Goal: Information Seeking & Learning: Learn about a topic

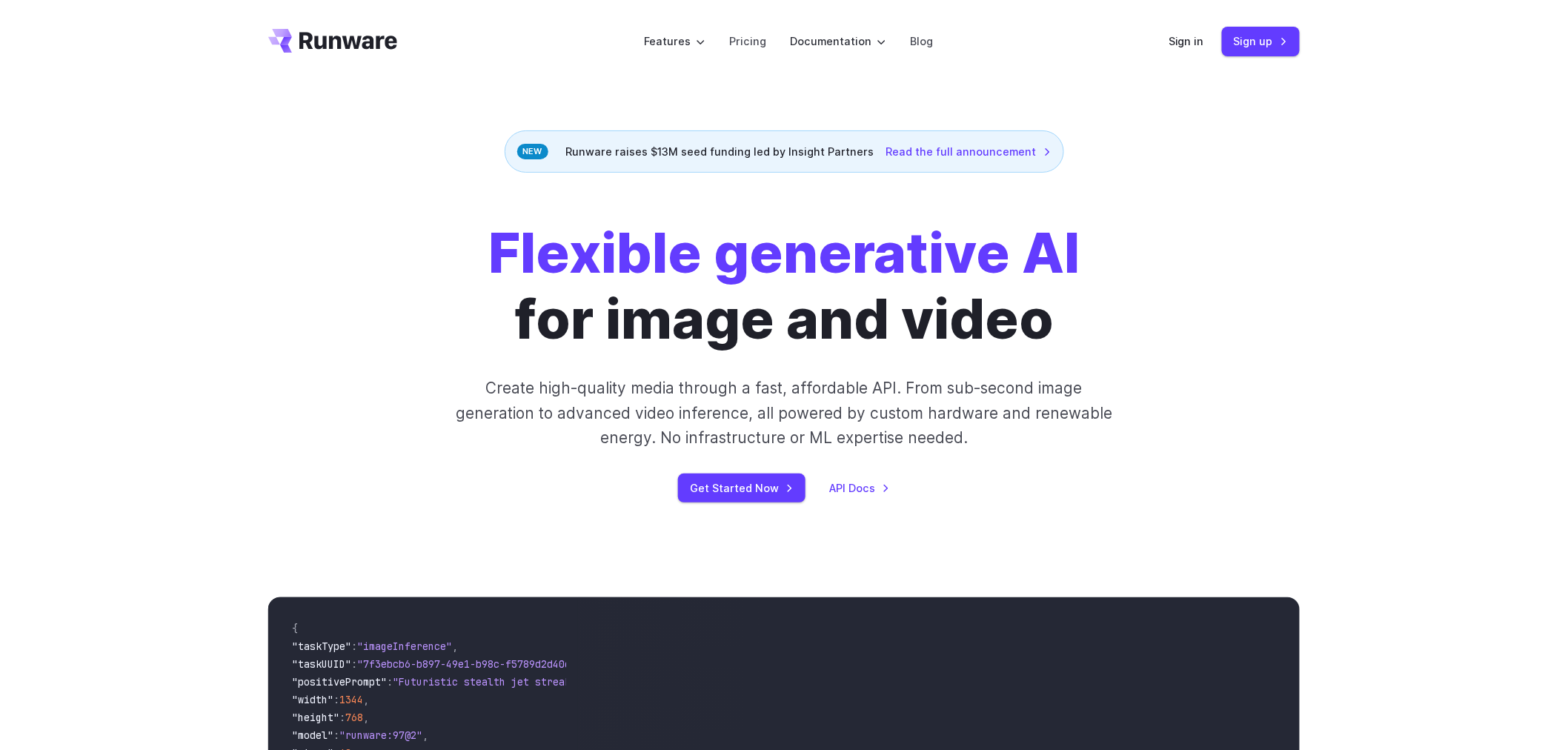
scroll to position [329, 0]
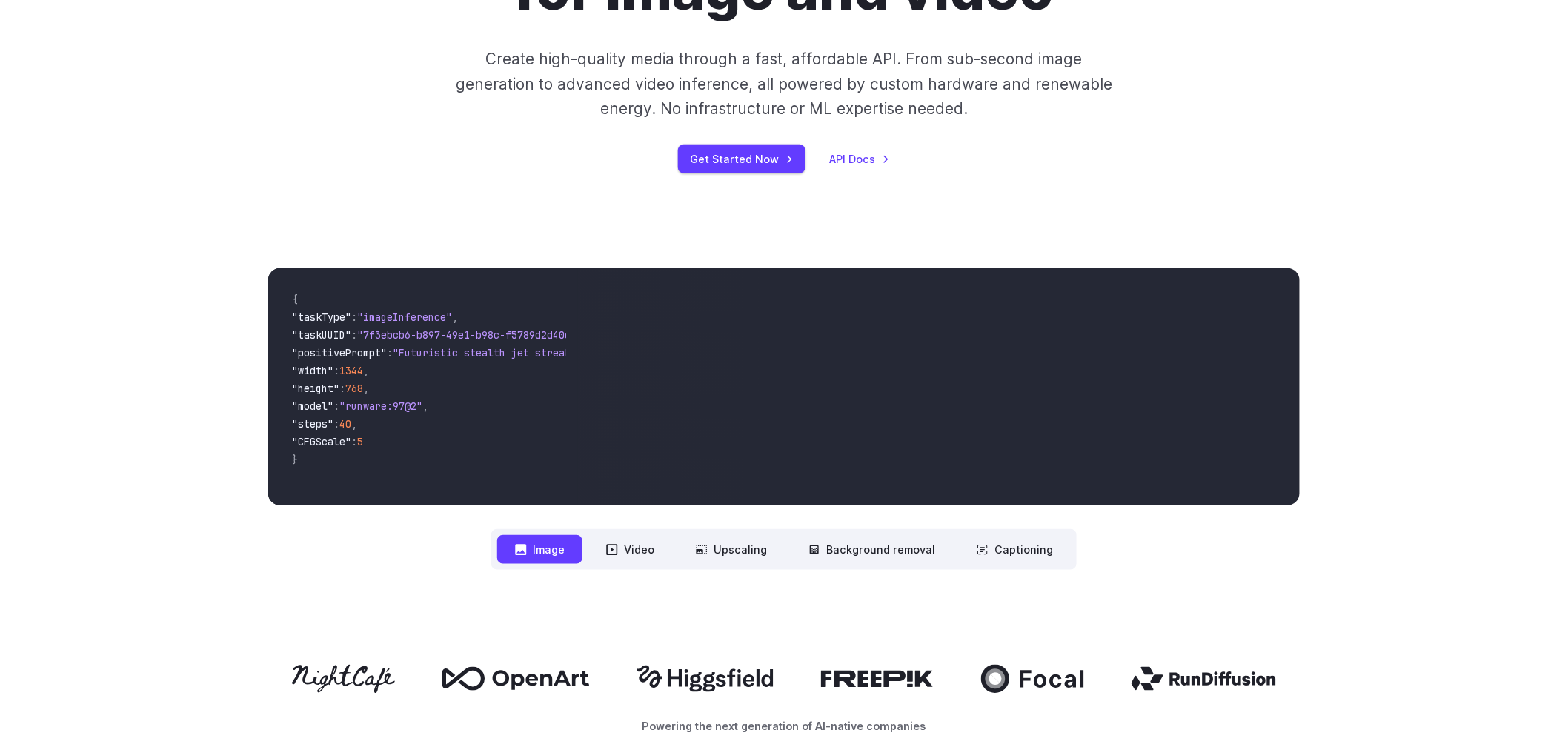
drag, startPoint x: 630, startPoint y: 472, endPoint x: 327, endPoint y: 348, distance: 327.4
click at [327, 348] on div "{ "taskType" : "imageInference" , "taskUUID" : "7f3ebcb6-b897-49e1-b98c-f5789d2…" at bounding box center [784, 387] width 1032 height 237
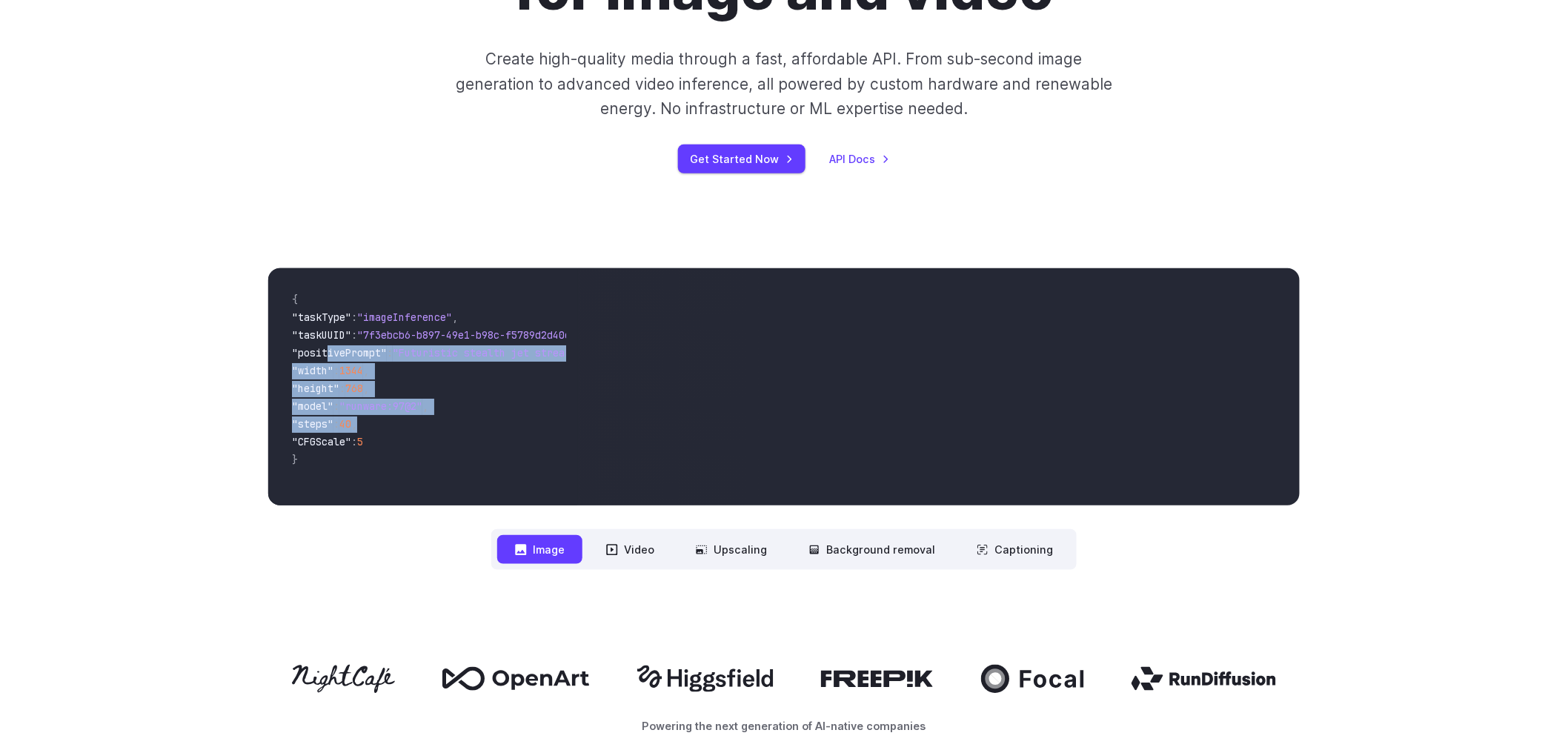
drag, startPoint x: 336, startPoint y: 360, endPoint x: 436, endPoint y: 419, distance: 116.1
click at [436, 419] on code "{ "taskType" : "imageInference" , "taskUUID" : "7f3ebcb6-b897-49e1-b98c-f5789d2…" at bounding box center [423, 387] width 286 height 214
click at [436, 419] on span ""steps" : 40 ," at bounding box center [423, 426] width 263 height 18
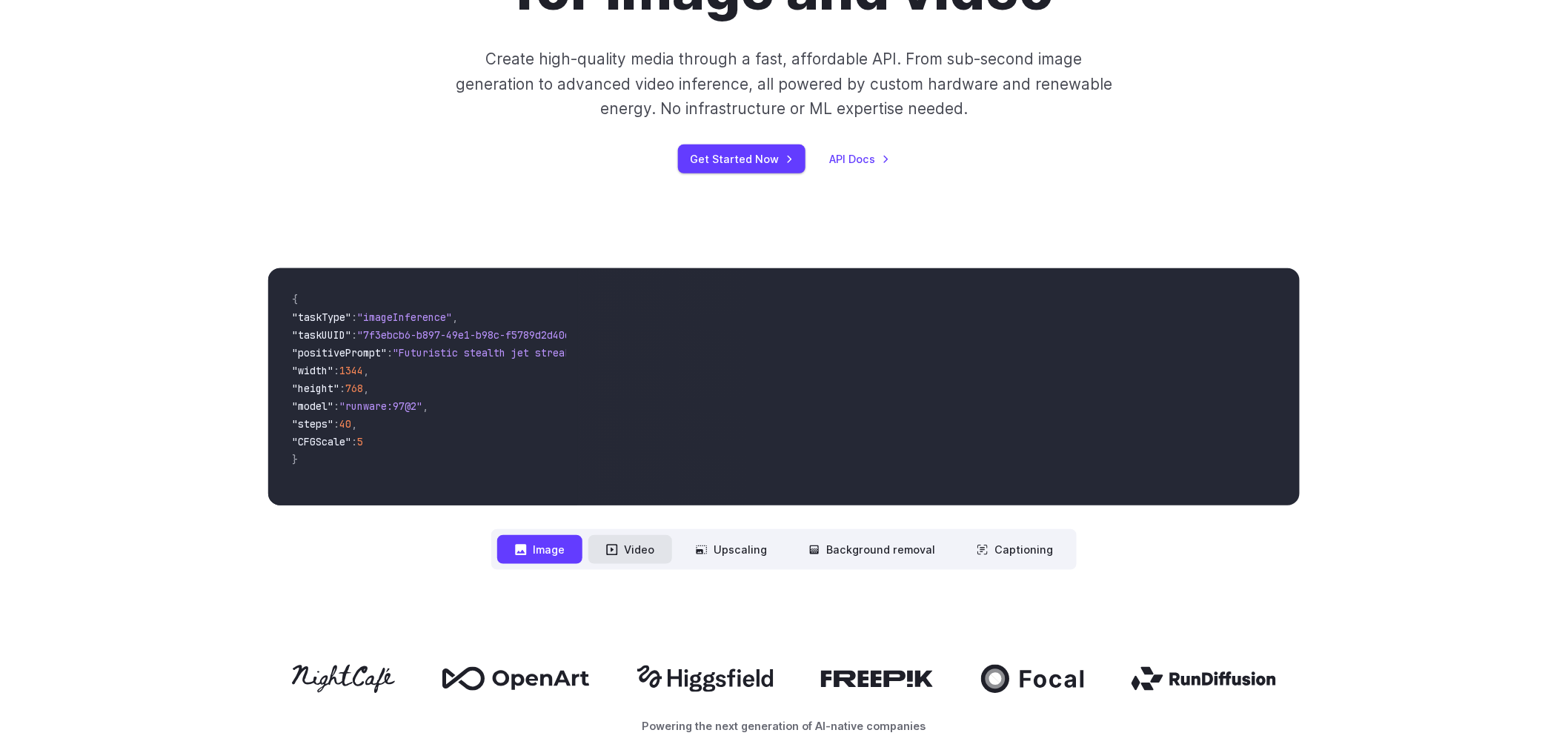
click at [626, 549] on button "Video" at bounding box center [630, 549] width 84 height 29
click at [724, 545] on button "Upscaling" at bounding box center [731, 549] width 106 height 29
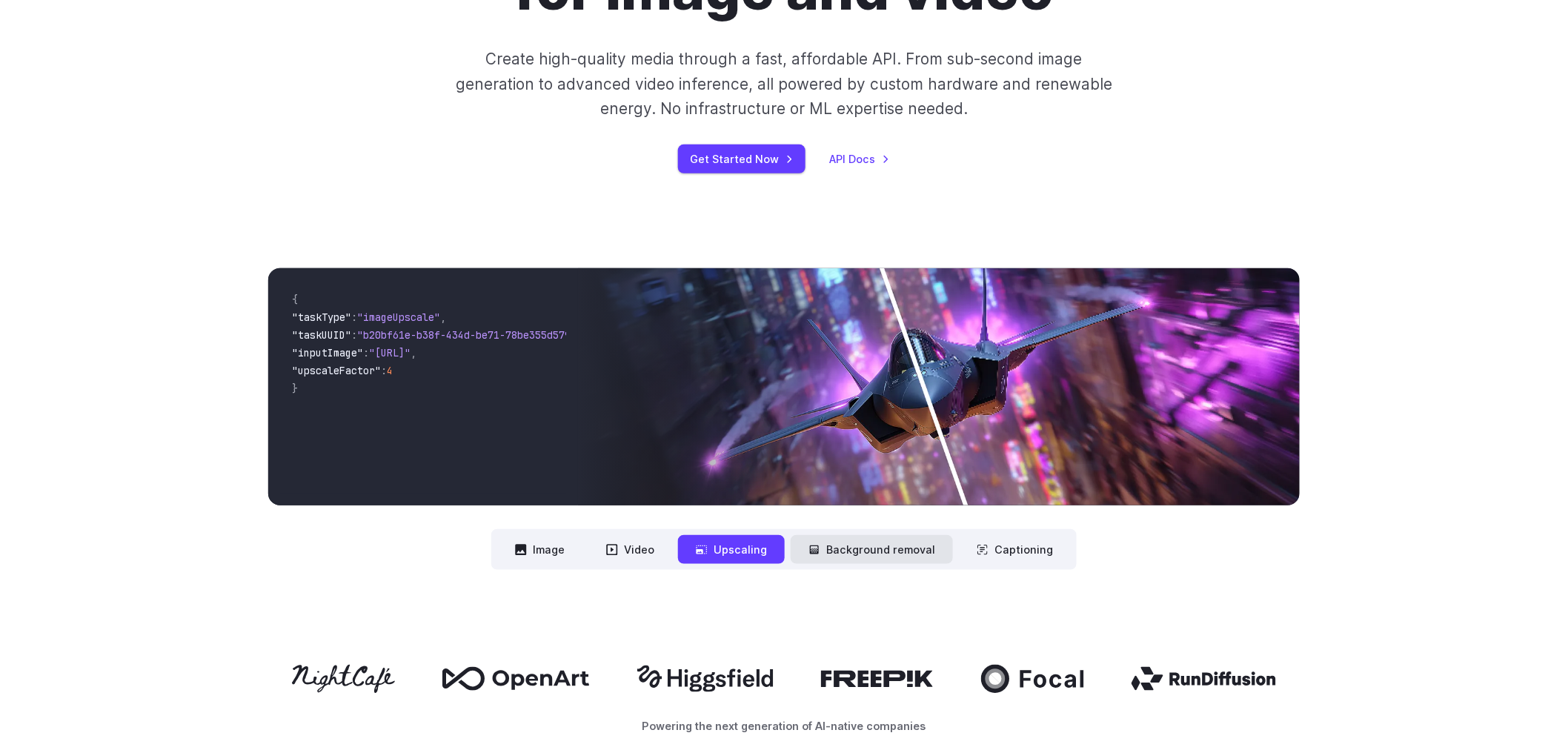
click at [861, 553] on button "Background removal" at bounding box center [872, 549] width 162 height 29
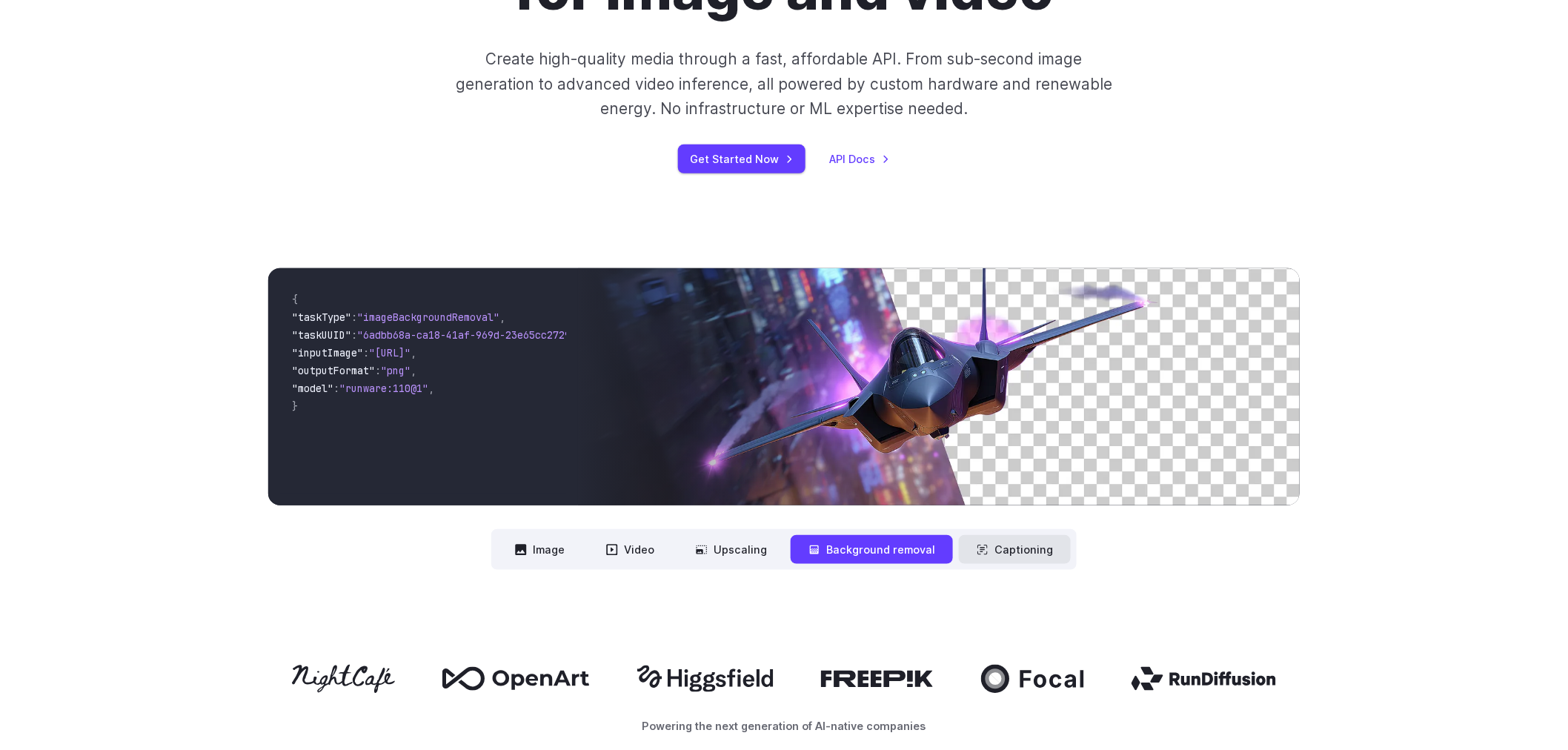
click at [1033, 554] on button "Captioning" at bounding box center [1015, 549] width 112 height 29
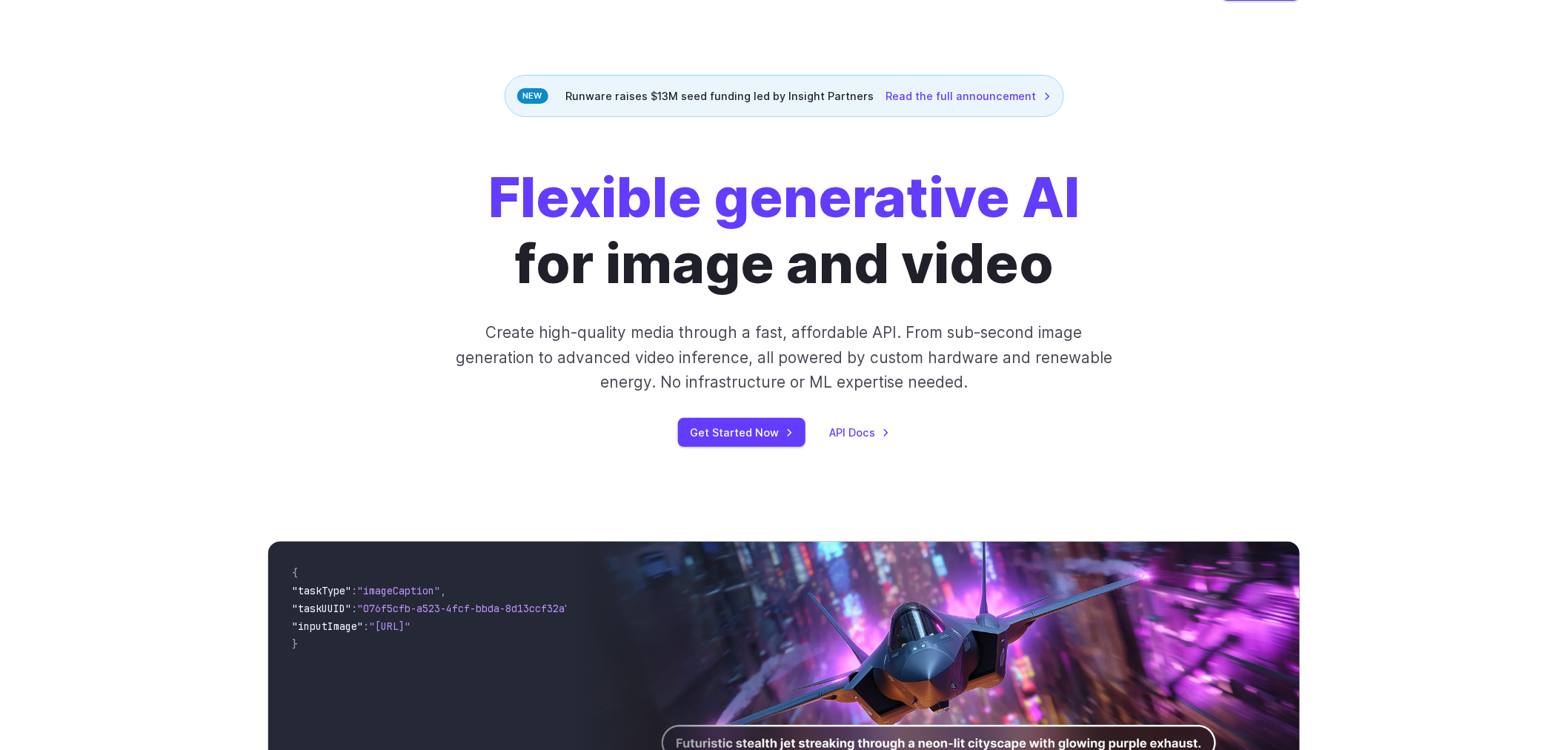
scroll to position [0, 0]
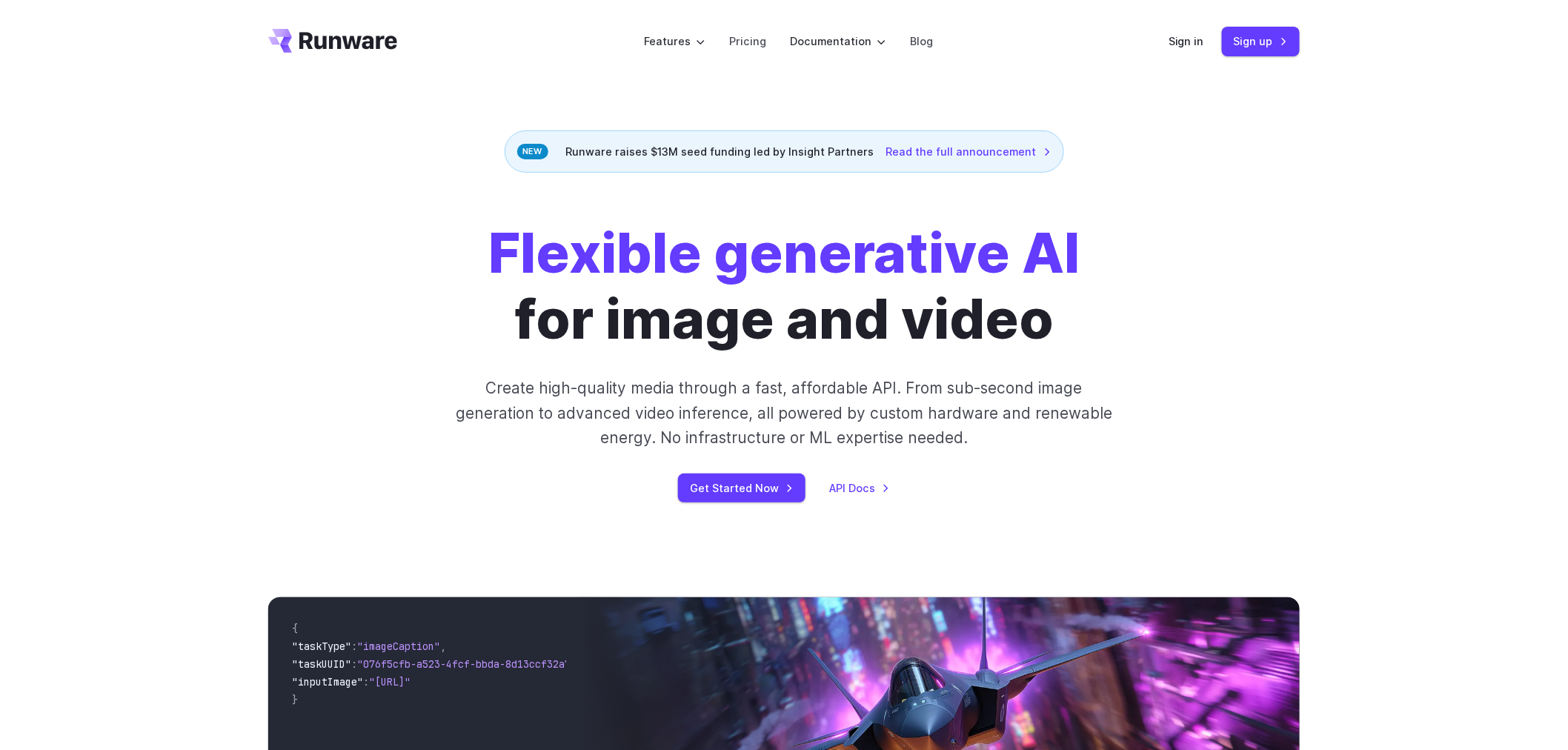
click at [916, 163] on div "Runware raises $13M seed funding led by Insight Partners Read the full announce…" at bounding box center [784, 151] width 559 height 42
click at [928, 147] on link "Read the full announcement" at bounding box center [969, 151] width 165 height 17
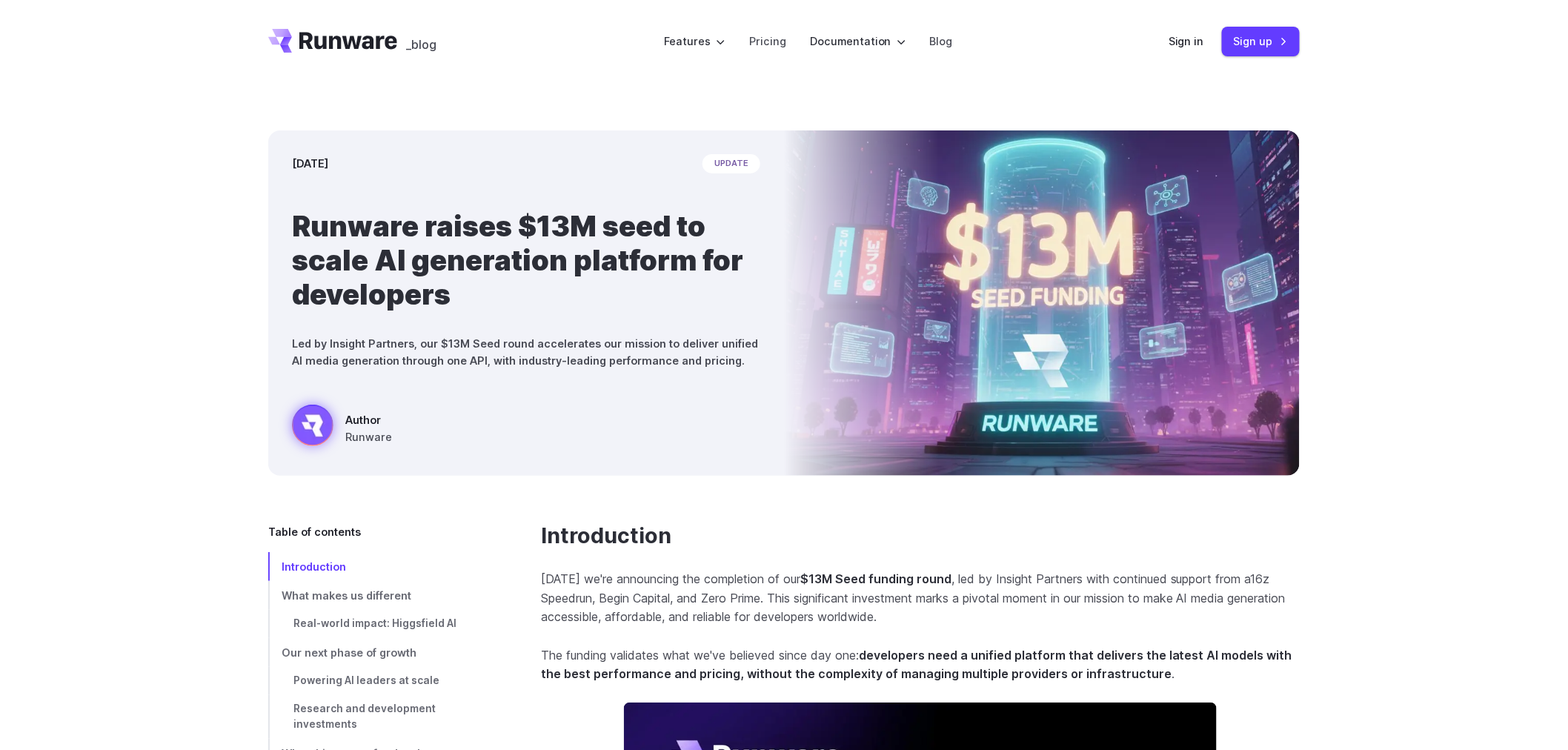
drag, startPoint x: 329, startPoint y: 397, endPoint x: 353, endPoint y: 391, distance: 24.7
click at [353, 391] on div "September 9, 2025 update Runware raises $13M seed to scale AI generation platfo…" at bounding box center [526, 303] width 515 height 345
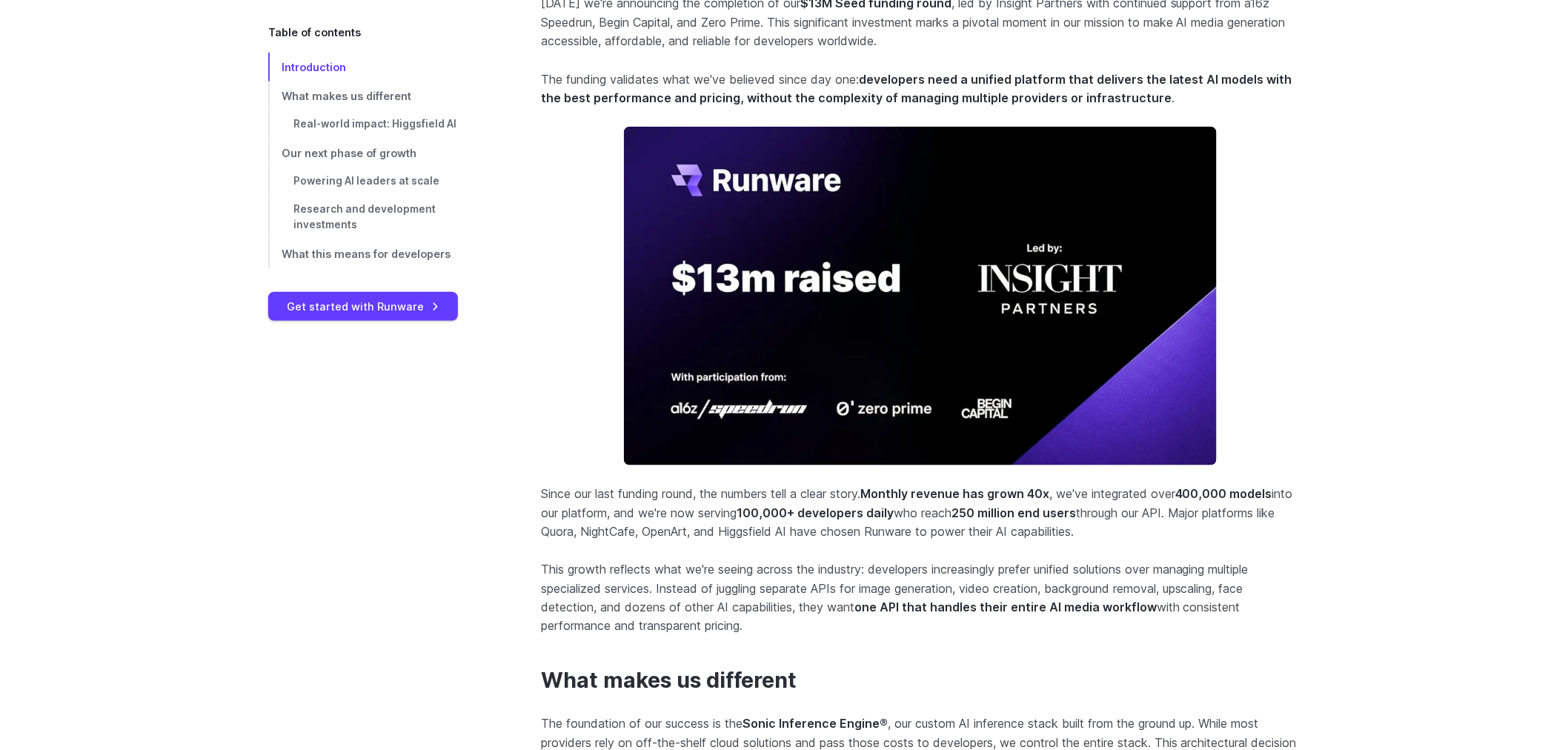
scroll to position [658, 0]
